Goal: Task Accomplishment & Management: Manage account settings

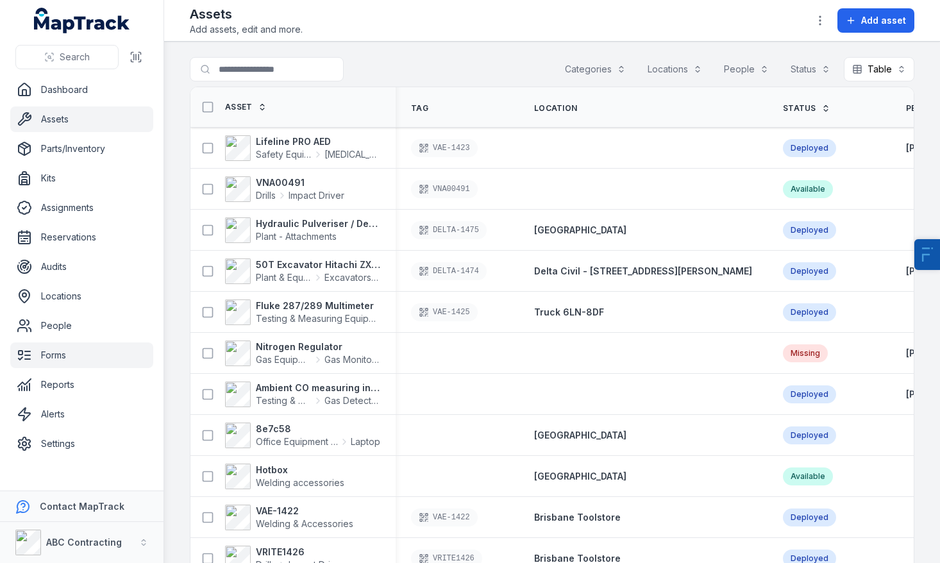
click at [83, 359] on link "Forms" at bounding box center [81, 355] width 143 height 26
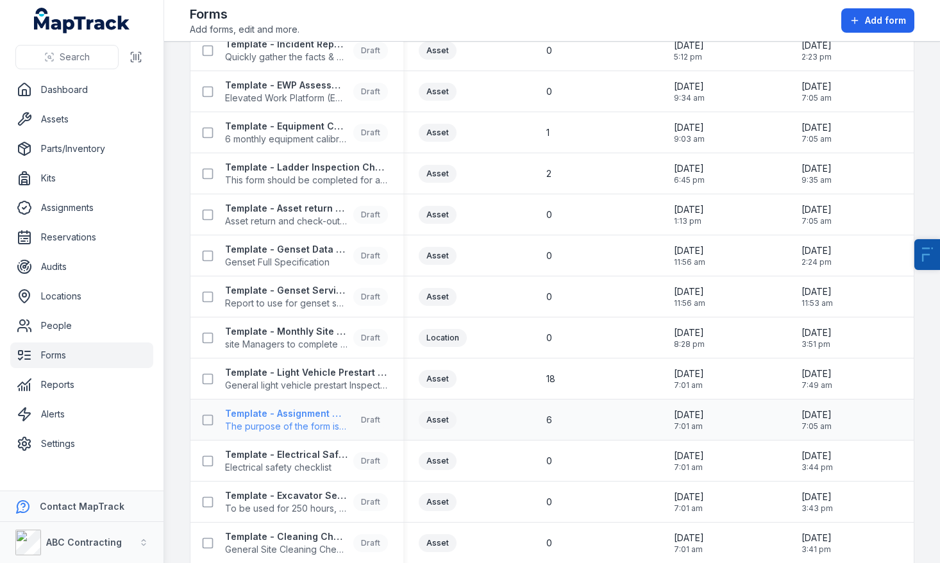
scroll to position [1088, 0]
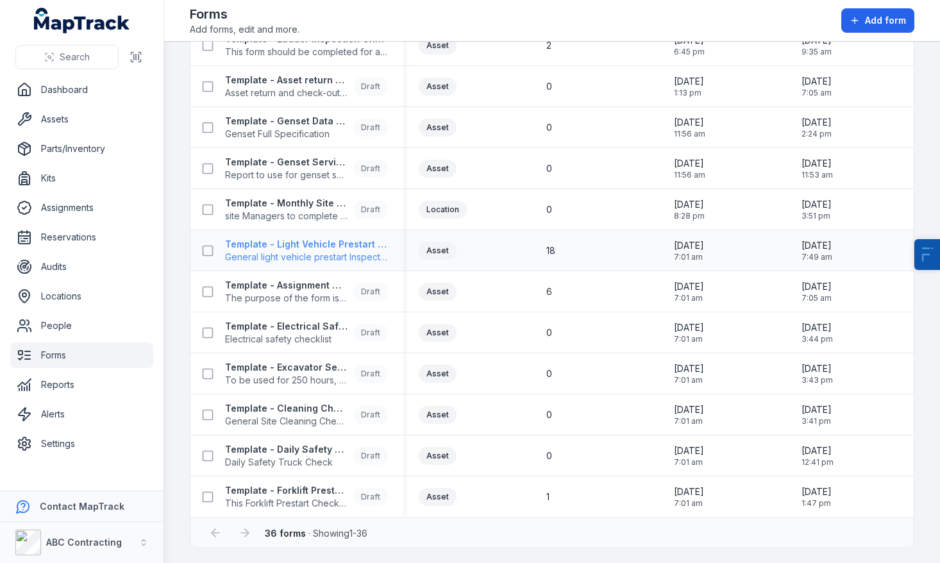
click at [321, 239] on strong "Template - Light Vehicle Prestart Inspection" at bounding box center [306, 244] width 163 height 13
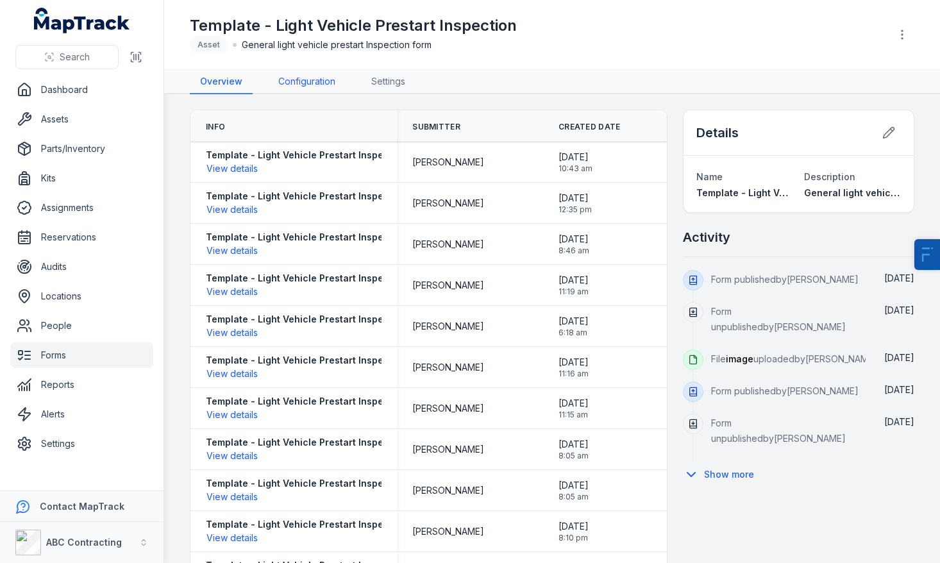
click at [314, 81] on link "Configuration" at bounding box center [307, 82] width 78 height 24
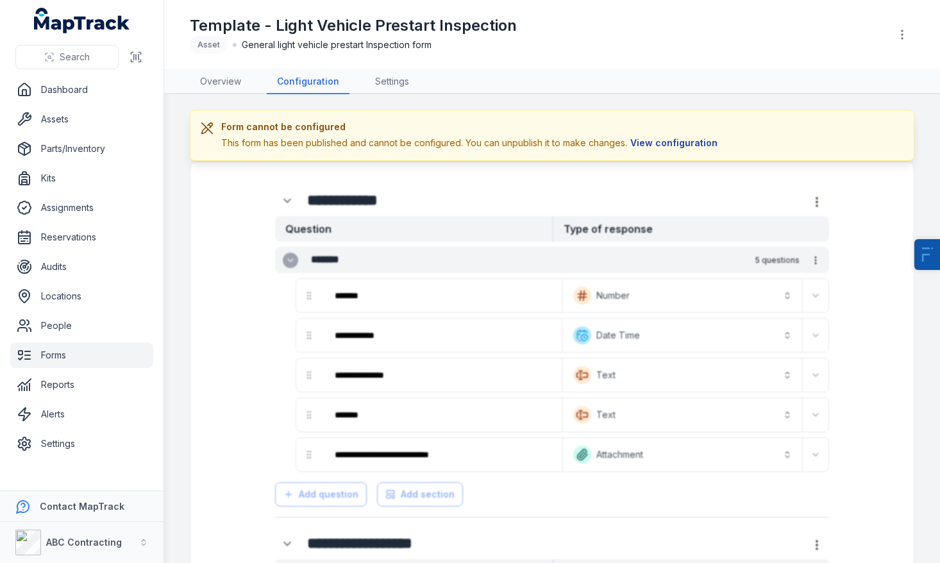
click at [646, 146] on button "View configuration" at bounding box center [674, 143] width 94 height 14
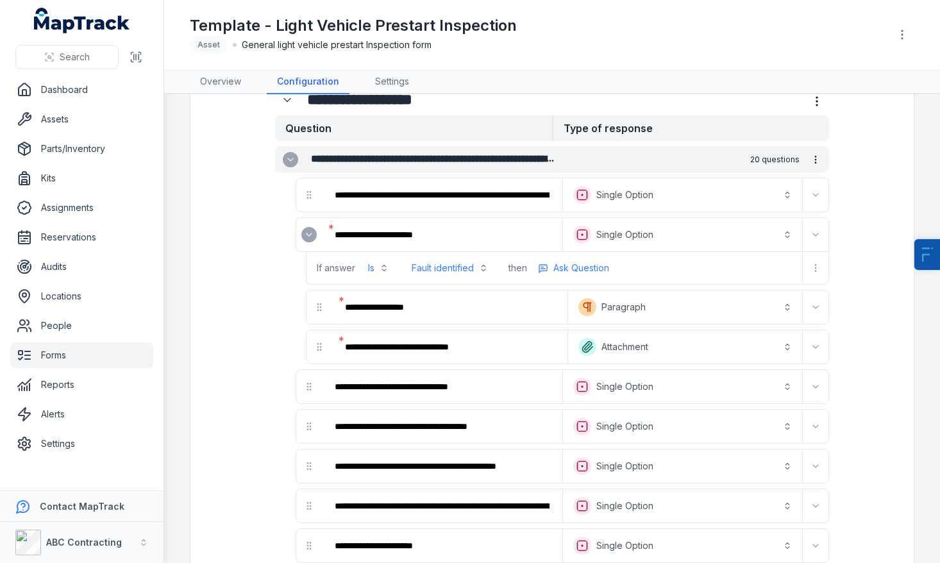
scroll to position [390, 0]
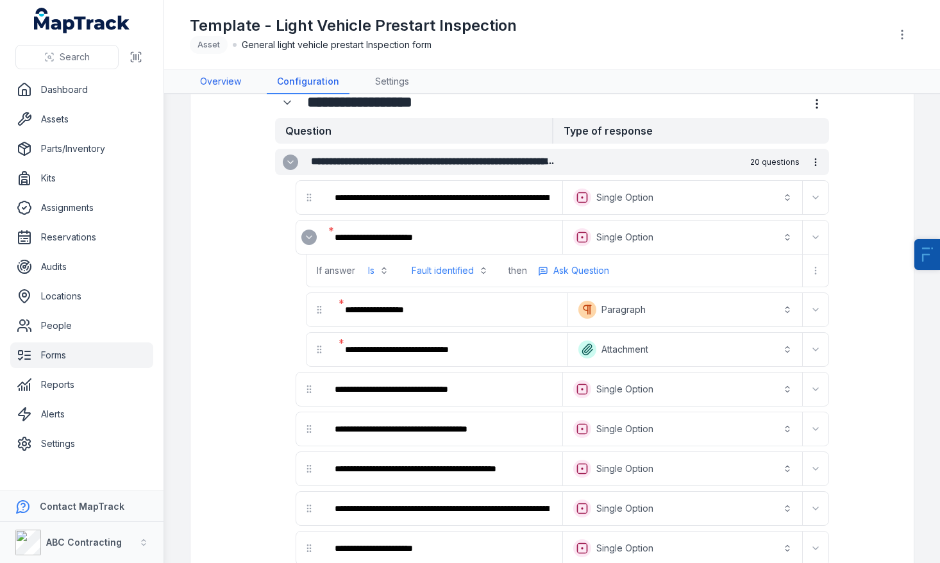
click at [239, 89] on link "Overview" at bounding box center [221, 82] width 62 height 24
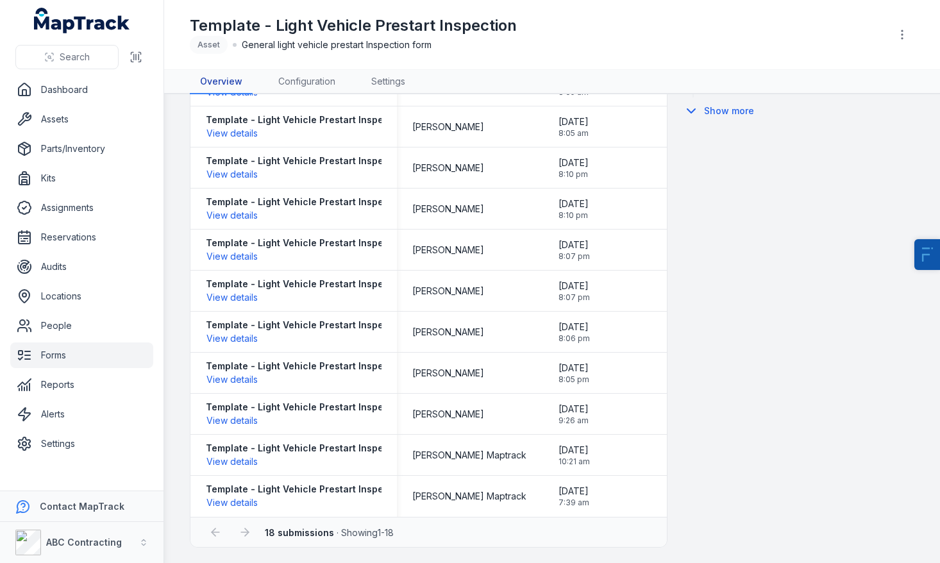
scroll to position [15, 0]
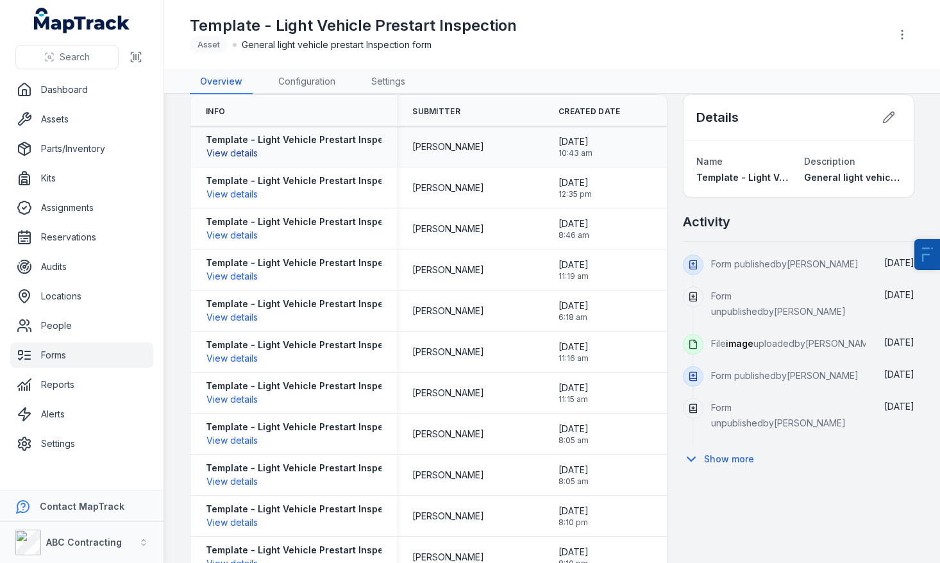
click at [241, 151] on button "View details" at bounding box center [232, 153] width 53 height 14
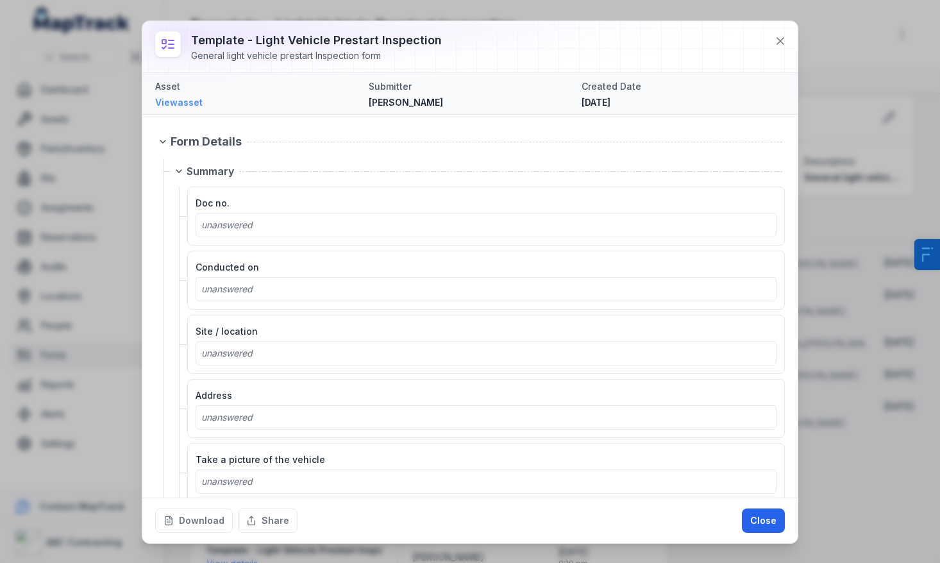
click at [177, 98] on link "View asset" at bounding box center [256, 102] width 203 height 13
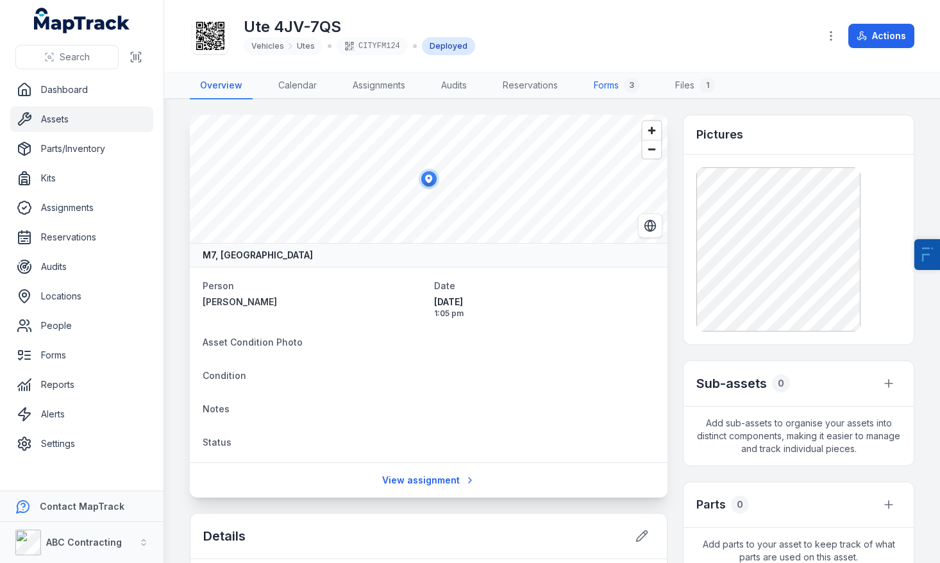
click at [615, 87] on link "Forms 3" at bounding box center [617, 85] width 66 height 27
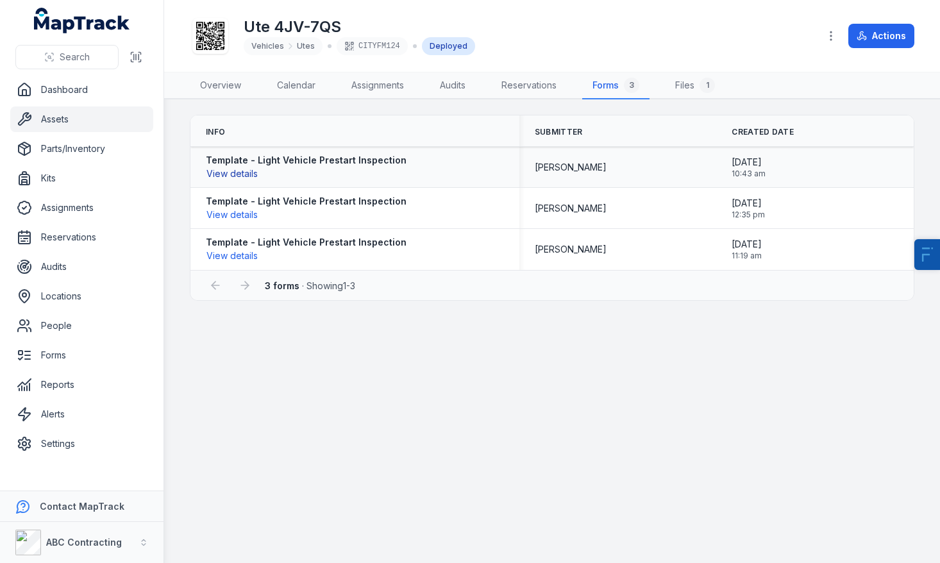
click at [217, 179] on button "View details" at bounding box center [232, 174] width 53 height 14
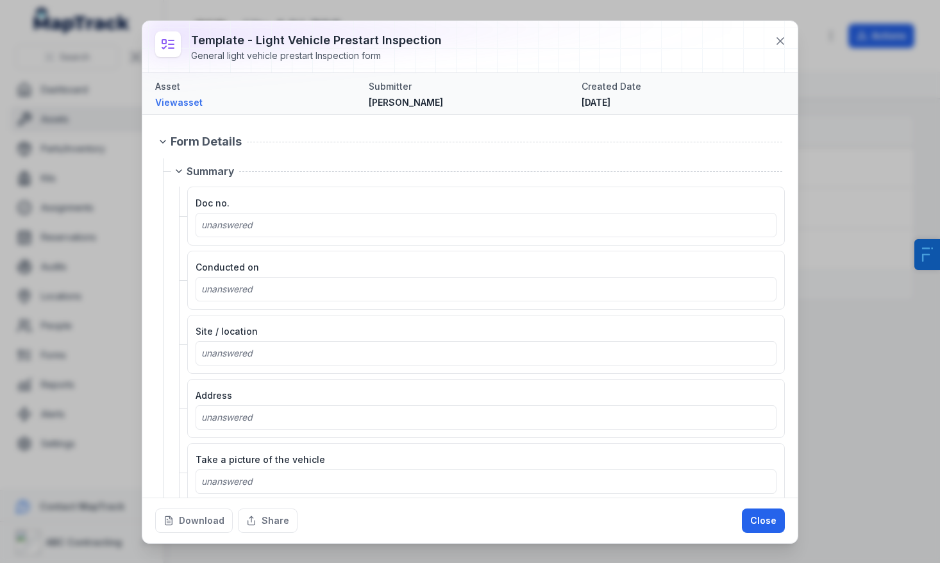
click at [190, 507] on div "Download Share Close" at bounding box center [469, 521] width 655 height 46
click at [203, 518] on button "Download" at bounding box center [194, 521] width 78 height 24
click at [784, 38] on icon at bounding box center [780, 41] width 6 height 6
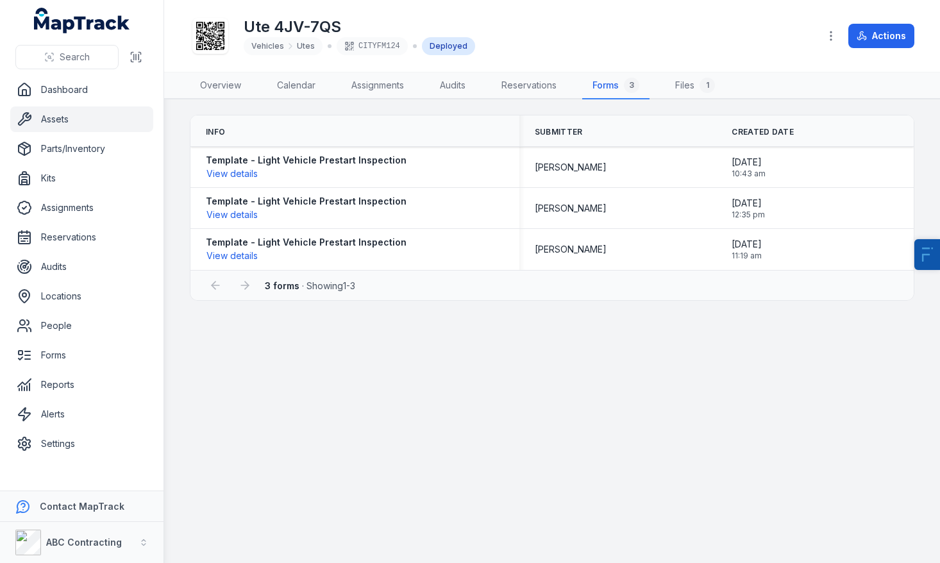
click at [43, 122] on link "Assets" at bounding box center [81, 119] width 143 height 26
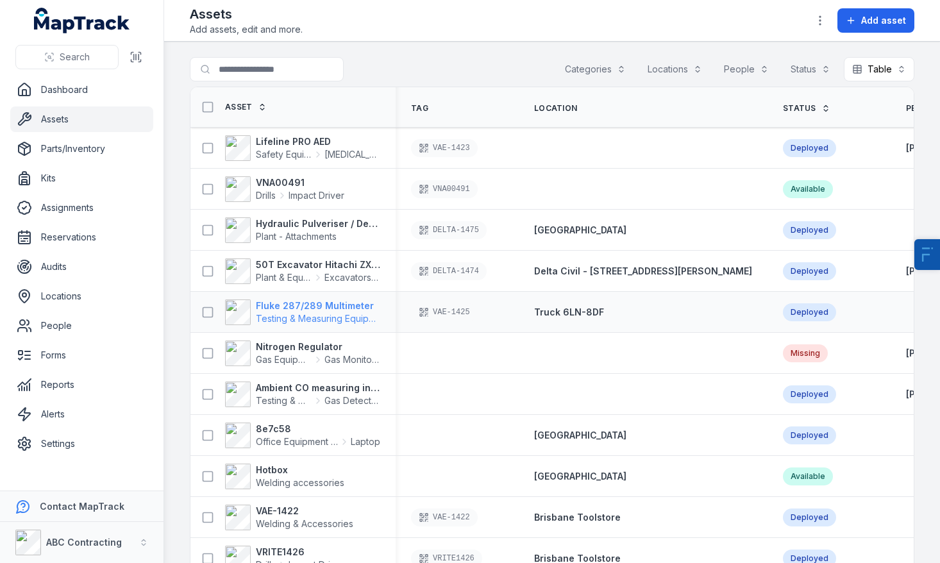
click at [293, 305] on strong "Fluke 287/289 Multimeter" at bounding box center [318, 305] width 124 height 13
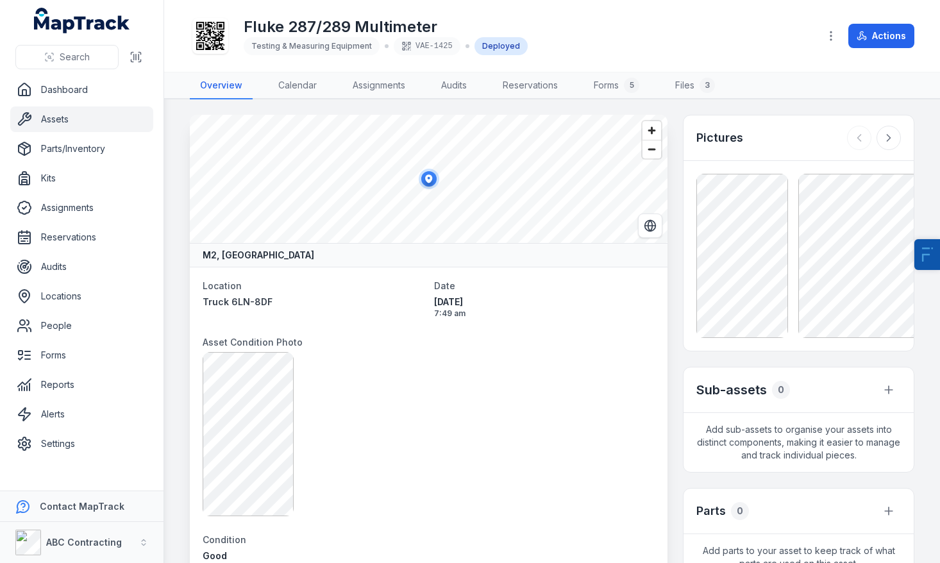
click at [219, 46] on icon at bounding box center [210, 36] width 28 height 28
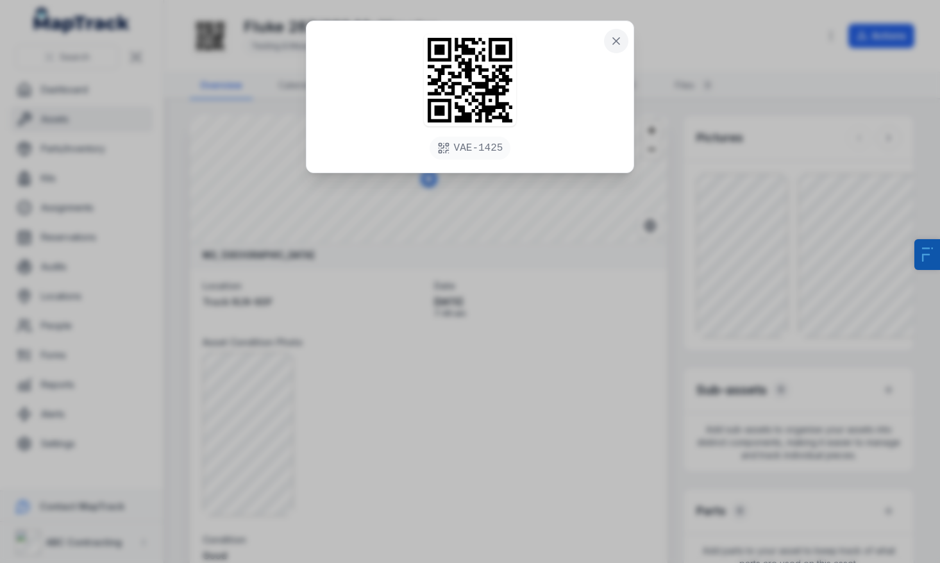
click at [616, 47] on icon at bounding box center [616, 41] width 13 height 13
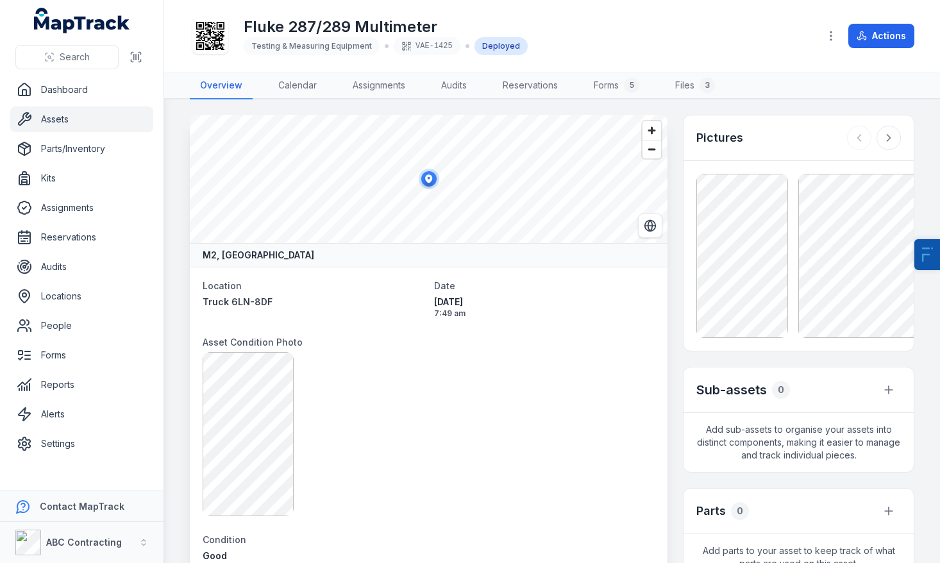
click at [95, 123] on link "Assets" at bounding box center [81, 119] width 143 height 26
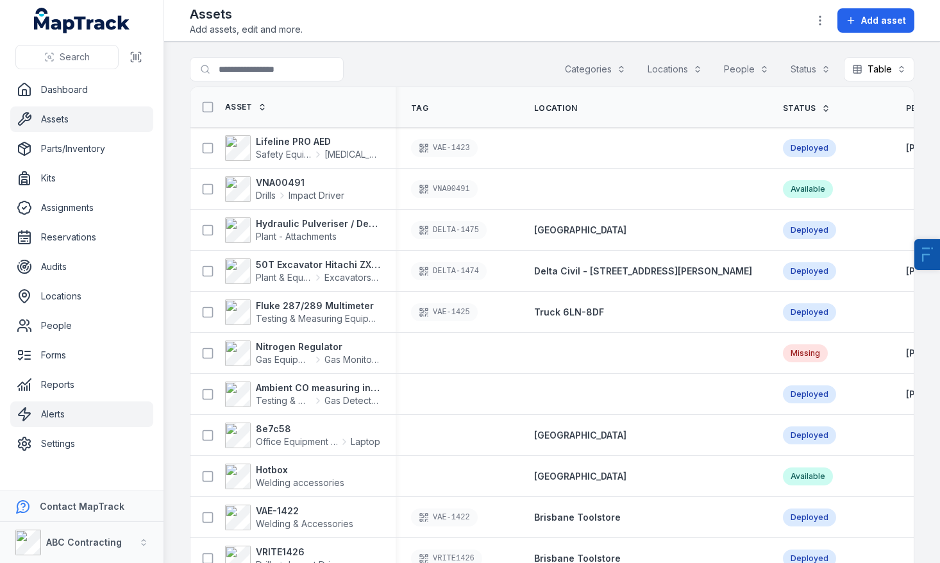
click at [50, 409] on link "Alerts" at bounding box center [81, 414] width 143 height 26
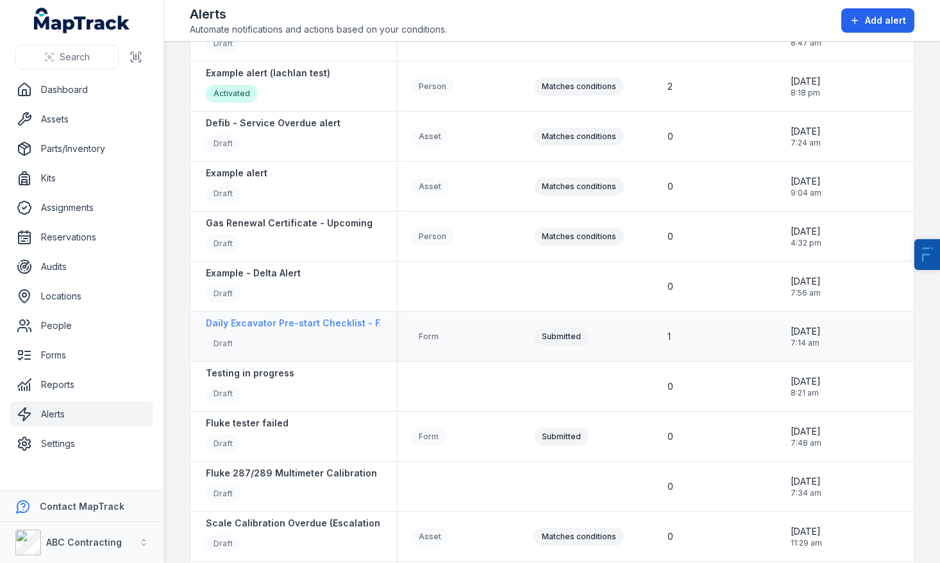
scroll to position [158, 0]
click at [285, 329] on div "Daily Excavator Pre-start Checklist - FAIL or Risk Identified ALERT Draft" at bounding box center [355, 335] width 298 height 39
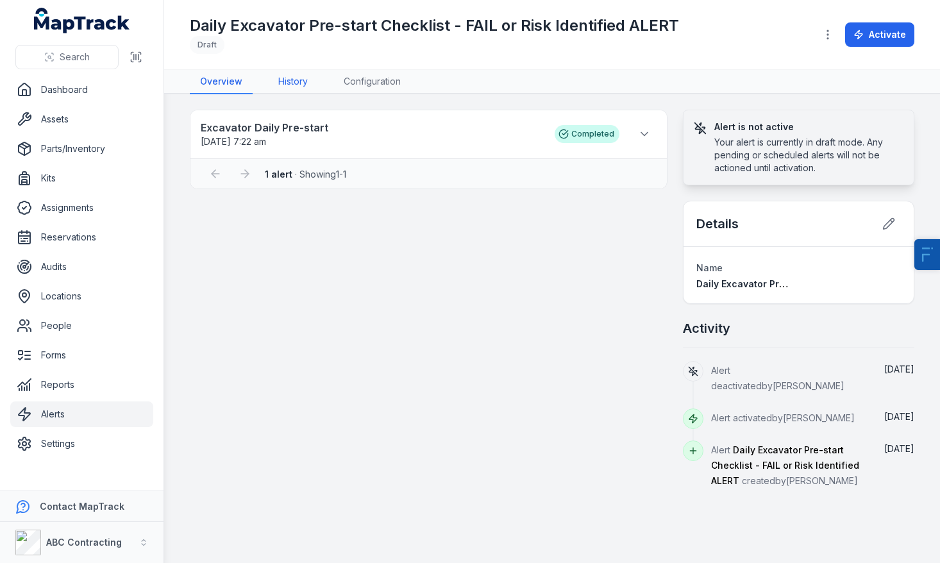
click at [301, 83] on link "History" at bounding box center [293, 82] width 50 height 24
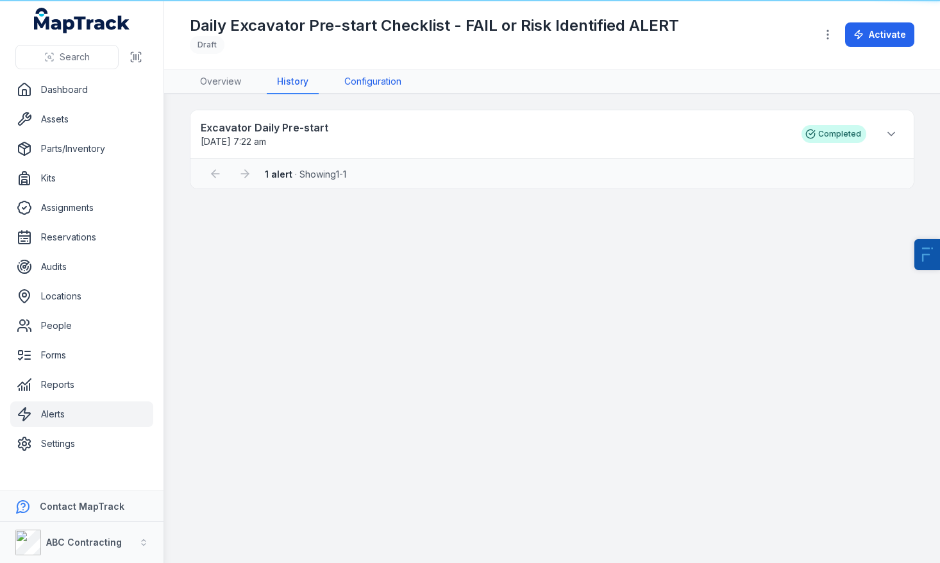
click at [359, 85] on link "Configuration" at bounding box center [373, 82] width 78 height 24
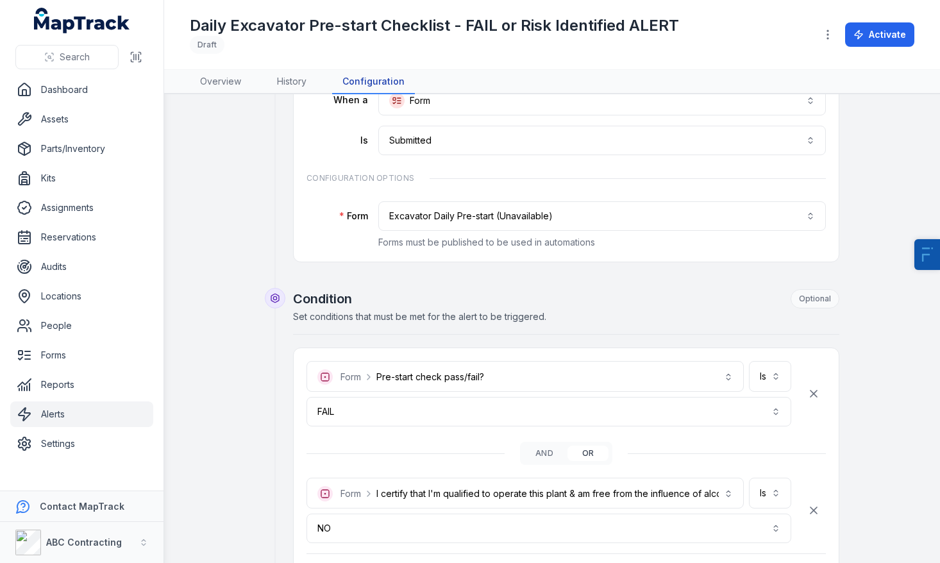
scroll to position [96, 0]
click at [415, 406] on button "FAIL ****" at bounding box center [549, 413] width 485 height 30
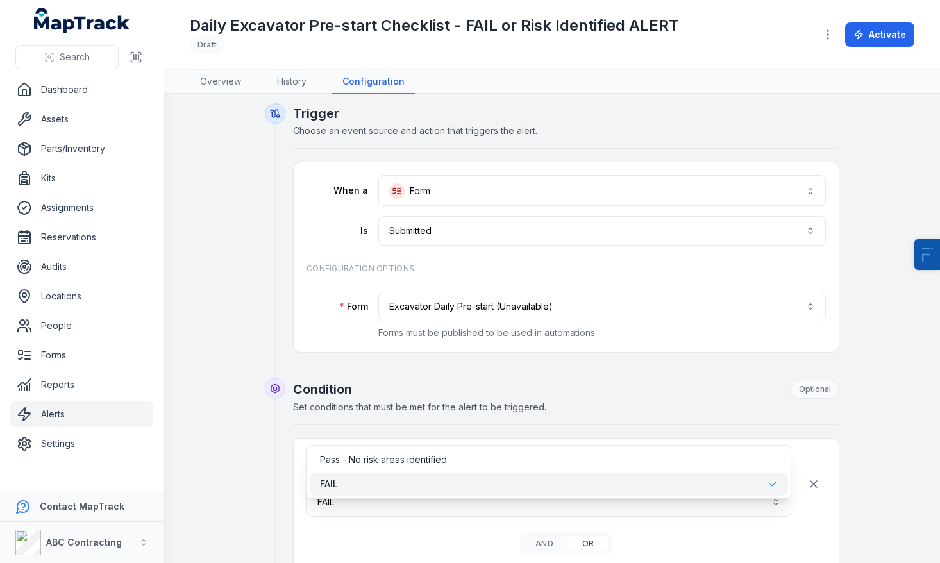
scroll to position [0, 0]
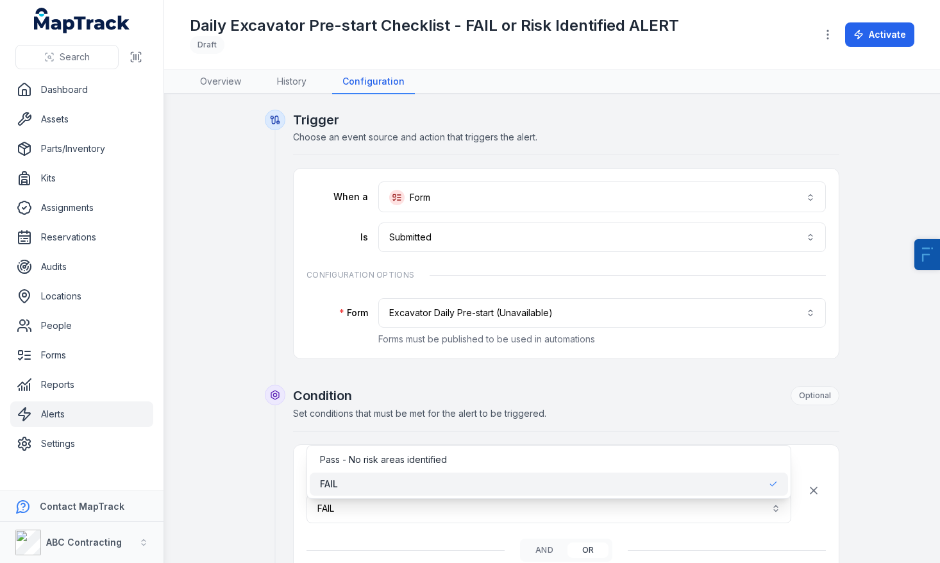
click at [87, 112] on div "**********" at bounding box center [470, 281] width 940 height 563
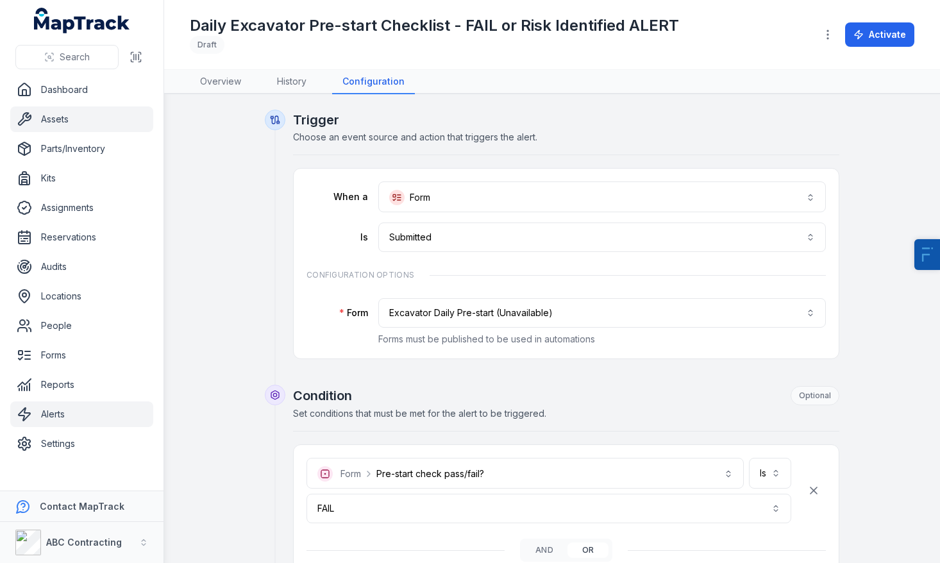
click at [67, 117] on link "Assets" at bounding box center [81, 119] width 143 height 26
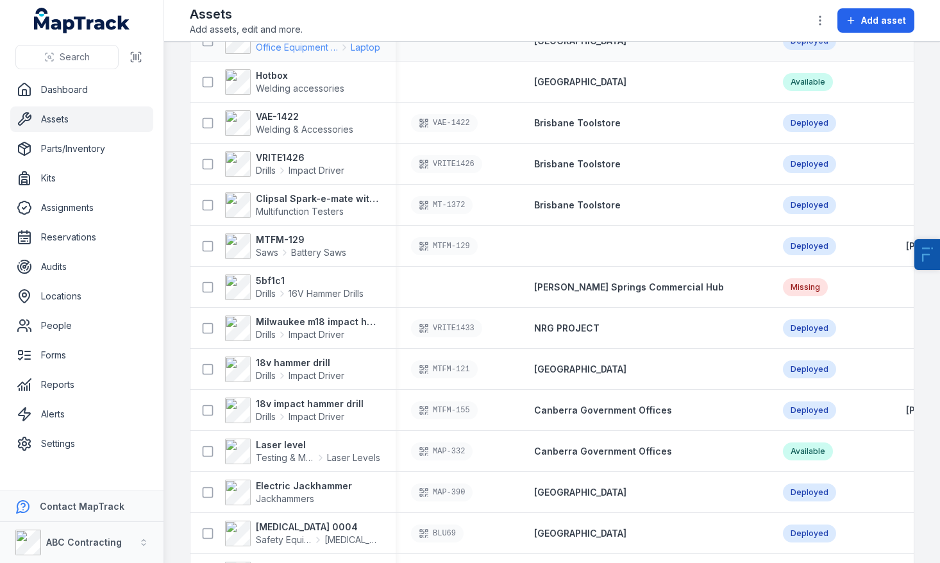
scroll to position [442, 0]
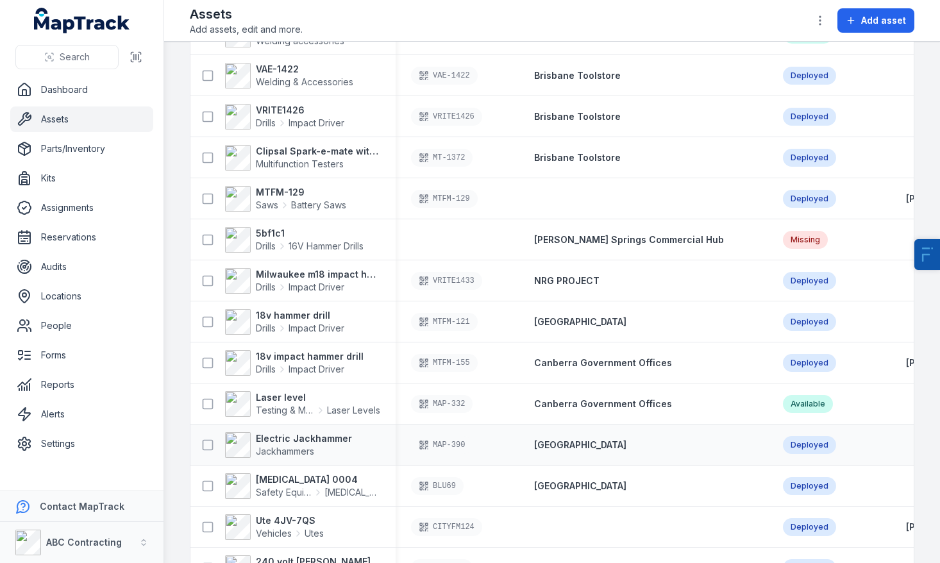
click at [442, 431] on div "MAP-390" at bounding box center [457, 445] width 123 height 28
click at [818, 20] on icon "button" at bounding box center [820, 20] width 13 height 13
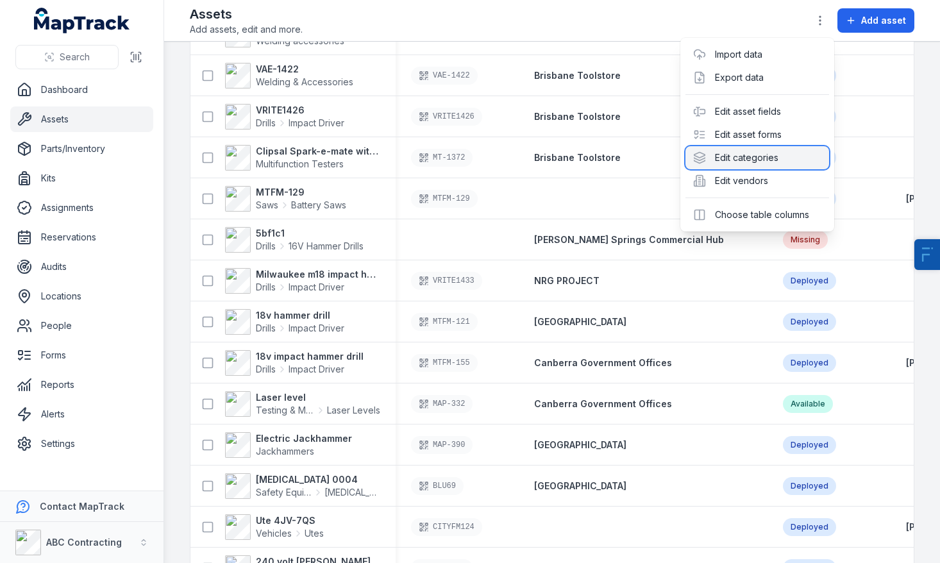
click at [743, 149] on div "Edit categories" at bounding box center [758, 157] width 144 height 23
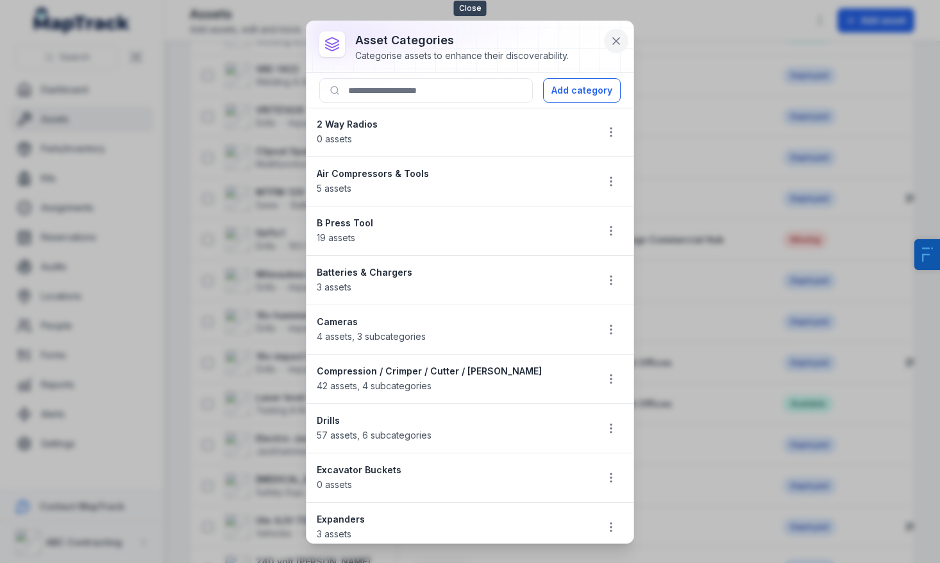
click at [620, 38] on icon at bounding box center [616, 41] width 13 height 13
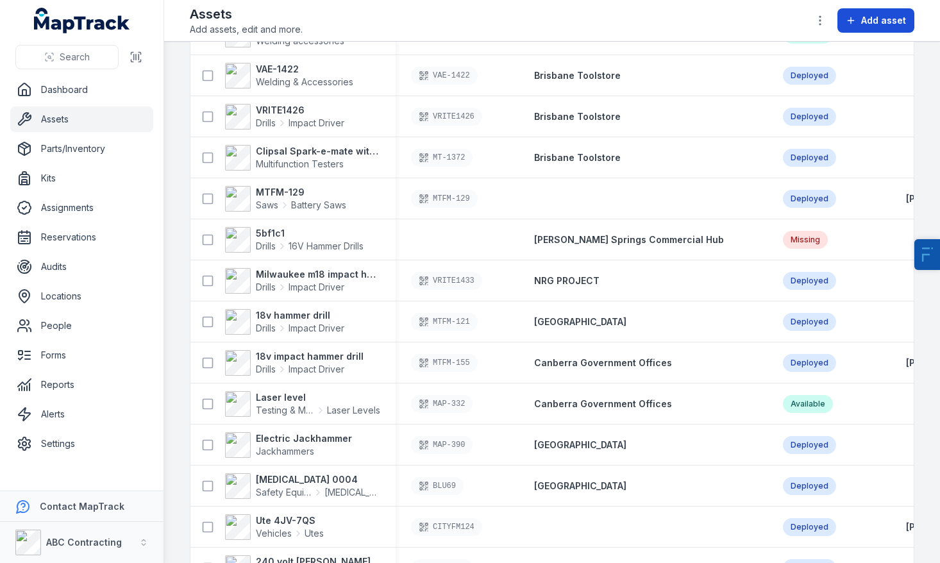
click at [851, 28] on button "Add asset" at bounding box center [876, 20] width 77 height 24
